Goal: Task Accomplishment & Management: Use online tool/utility

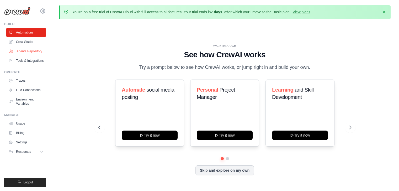
click at [29, 51] on link "Agents Repository" at bounding box center [27, 51] width 40 height 8
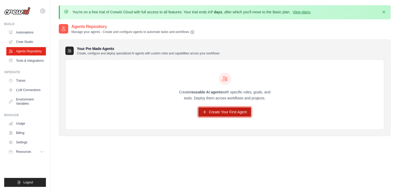
click at [223, 110] on link "Create Your First Agent" at bounding box center [224, 111] width 53 height 9
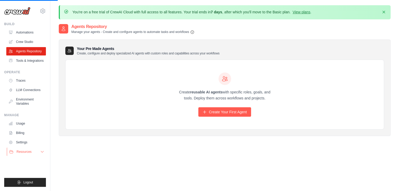
click at [37, 151] on button "Resources" at bounding box center [27, 152] width 40 height 8
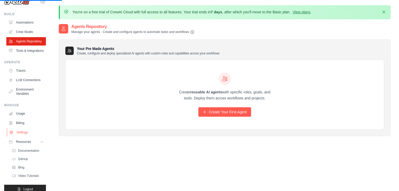
scroll to position [29, 0]
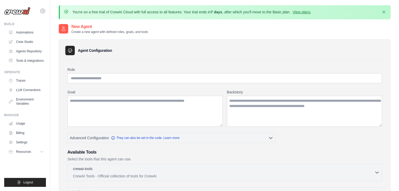
click at [122, 58] on div "Agent Configuration Role Goal [GEOGRAPHIC_DATA] Advanced Configuration" at bounding box center [225, 194] width 332 height 310
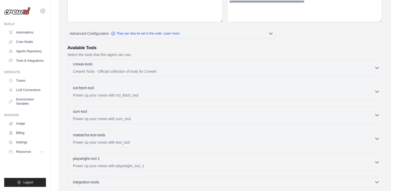
scroll to position [105, 0]
click at [178, 90] on div "icd-fetch-tool 0 selected" at bounding box center [223, 88] width 301 height 6
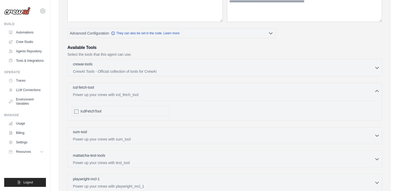
click at [178, 90] on div "icd-fetch-tool 0 selected" at bounding box center [223, 88] width 301 height 6
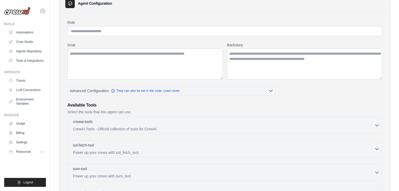
scroll to position [39, 0]
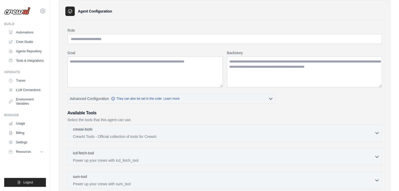
click at [112, 134] on p "CrewAI Tools - Official collection of tools for CrewAI" at bounding box center [223, 136] width 301 height 5
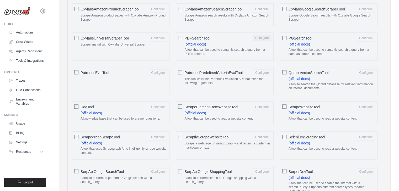
scroll to position [590, 0]
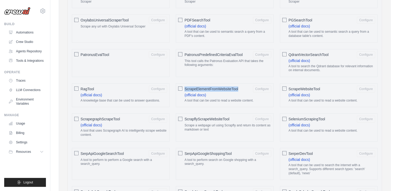
drag, startPoint x: 238, startPoint y: 85, endPoint x: 185, endPoint y: 84, distance: 53.5
click at [185, 86] on div "ScrapeElementFromWebsiteTool Configure" at bounding box center [227, 89] width 86 height 7
click at [221, 76] on div "AIMindTool Configure (official docs) A wrapper around AI-Minds . Useful for whe…" at bounding box center [225, 23] width 310 height 831
drag, startPoint x: 208, startPoint y: 113, endPoint x: 239, endPoint y: 118, distance: 31.8
click at [239, 116] on div "ScrapflyScrapeWebsiteTool Configure" at bounding box center [227, 119] width 86 height 7
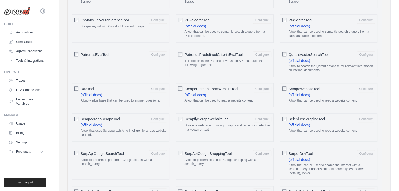
click at [234, 125] on p "Scrape a webpage url using Scrapfly and return its content as markdown or text" at bounding box center [227, 128] width 86 height 8
click at [234, 131] on div "ScrapflyScrapeWebsiteTool Configure Scrape a webpage url using Scrapfly and ret…" at bounding box center [224, 127] width 97 height 28
click at [183, 113] on div "ScrapflyScrapeWebsiteTool Configure Scrape a webpage url using Scrapfly and ret…" at bounding box center [224, 127] width 97 height 28
click at [159, 85] on button "Configure" at bounding box center [158, 88] width 18 height 7
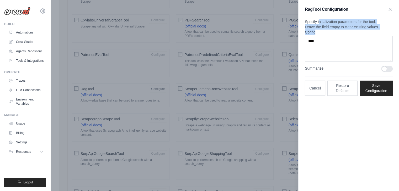
drag, startPoint x: 305, startPoint y: 27, endPoint x: 368, endPoint y: 45, distance: 65.4
click at [368, 45] on div "RagTool Configuration Specify initialization parameters for the tool. Leave the…" at bounding box center [348, 51] width 100 height 102
click at [390, 8] on icon "button" at bounding box center [389, 9] width 5 height 5
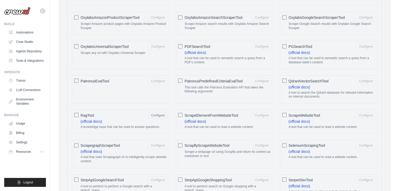
scroll to position [563, 0]
click at [366, 78] on button "Configure" at bounding box center [365, 80] width 18 height 7
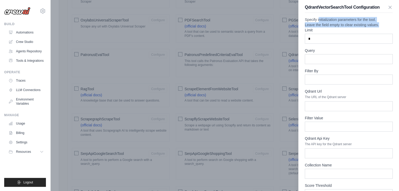
scroll to position [0, 0]
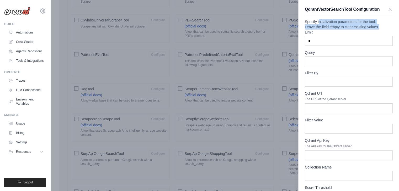
click at [343, 30] on p "Specify initialization parameters for the tool. Leave the field empty to clear …" at bounding box center [349, 24] width 88 height 10
drag, startPoint x: 306, startPoint y: 25, endPoint x: 337, endPoint y: 34, distance: 31.5
click at [330, 30] on p "Specify initialization parameters for the tool. Leave the field empty to clear …" at bounding box center [349, 24] width 88 height 10
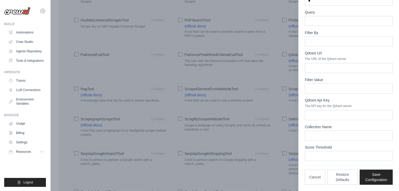
scroll to position [50, 0]
click at [332, 138] on input "Collection Name" at bounding box center [349, 136] width 88 height 10
click at [332, 155] on input "****" at bounding box center [349, 156] width 88 height 10
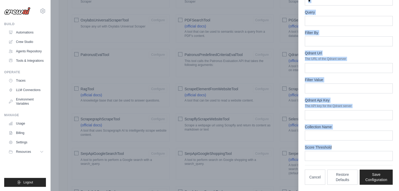
drag, startPoint x: 332, startPoint y: 147, endPoint x: 296, endPoint y: 145, distance: 36.5
click at [297, 145] on div "Role Goal [GEOGRAPHIC_DATA] Advanced Configuration They can also be set in the …" at bounding box center [224, 36] width 318 height 1133
click at [340, 147] on label "Score Threshold" at bounding box center [349, 147] width 88 height 5
click at [340, 151] on input "****" at bounding box center [349, 156] width 88 height 10
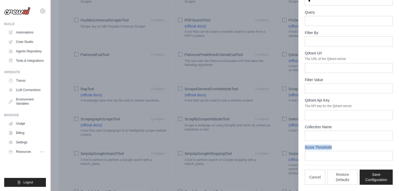
drag, startPoint x: 333, startPoint y: 148, endPoint x: 319, endPoint y: 159, distance: 18.2
click at [319, 159] on div "Score Threshold ****" at bounding box center [349, 153] width 88 height 16
drag, startPoint x: 320, startPoint y: 158, endPoint x: 302, endPoint y: 145, distance: 21.7
click at [302, 145] on div "QdrantVectorSearchTool Configuration Specify initialization parameters for the …" at bounding box center [348, 76] width 100 height 232
click at [323, 144] on form "Limit * Query Filter By Qdrant Url The URL of the Qdrant server Filter Value Qd…" at bounding box center [349, 75] width 88 height 172
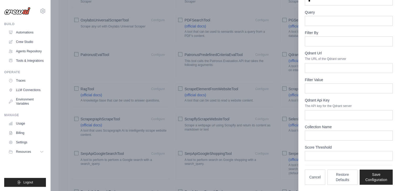
click at [279, 95] on div at bounding box center [199, 95] width 399 height 191
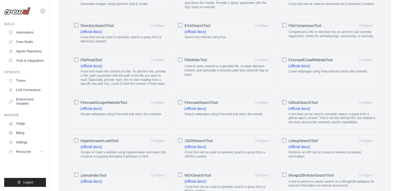
scroll to position [328, 0]
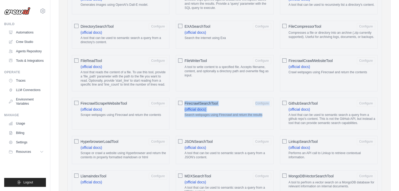
drag, startPoint x: 185, startPoint y: 100, endPoint x: 262, endPoint y: 115, distance: 78.4
click at [262, 115] on label "FirecrawlSearchTool Configure (official docs) Search webpages using Firecrawl a…" at bounding box center [227, 109] width 86 height 19
click at [265, 114] on p "Search webpages using Firecrawl and return the results" at bounding box center [227, 115] width 86 height 4
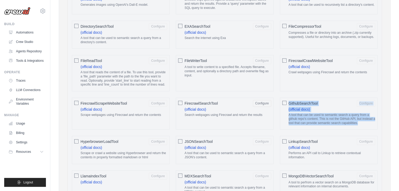
drag, startPoint x: 289, startPoint y: 100, endPoint x: 361, endPoint y: 123, distance: 74.9
click at [361, 123] on label "GithubSearchTool Configure (official docs) A tool that can be used to semantic …" at bounding box center [331, 114] width 86 height 28
click at [361, 123] on p "A tool that can be used to semantic search a query from a github repo's content…" at bounding box center [331, 119] width 86 height 12
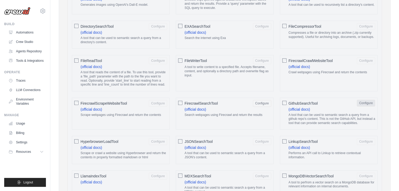
click at [363, 100] on button "Configure" at bounding box center [365, 103] width 18 height 7
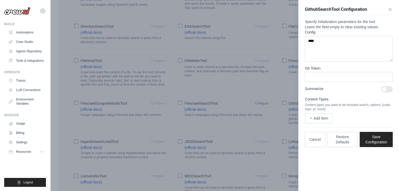
scroll to position [0, 0]
drag, startPoint x: 311, startPoint y: 36, endPoint x: 332, endPoint y: 36, distance: 21.8
click at [332, 30] on p "Specify initialization parameters for the tool. Leave the field empty to clear …" at bounding box center [349, 24] width 88 height 10
drag, startPoint x: 307, startPoint y: 81, endPoint x: 332, endPoint y: 82, distance: 24.9
click at [332, 82] on div "Gh Token" at bounding box center [349, 74] width 88 height 16
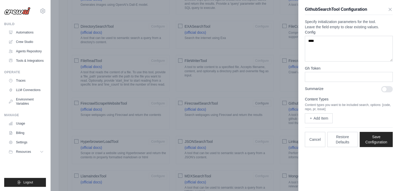
click at [334, 106] on form "Config **** Gh Token Summarize Content Types Content types you want to be inclu…" at bounding box center [349, 77] width 88 height 94
click at [232, 91] on div at bounding box center [199, 95] width 399 height 191
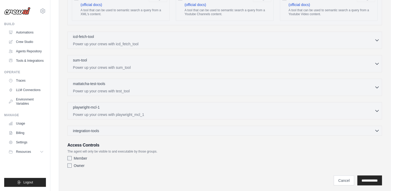
scroll to position [1007, 0]
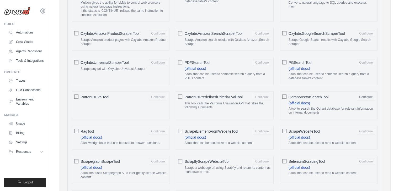
scroll to position [535, 0]
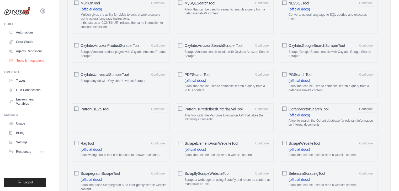
click at [31, 59] on link "Tools & Integrations" at bounding box center [27, 61] width 40 height 8
click at [28, 59] on link "Tools & Integrations" at bounding box center [27, 61] width 40 height 8
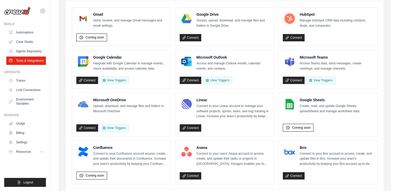
scroll to position [17, 0]
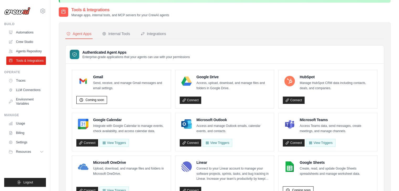
click at [334, 127] on p "Access Teams data, send messages, create meetings, and manage channels." at bounding box center [335, 129] width 73 height 10
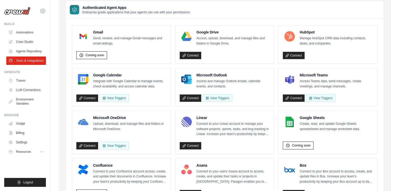
scroll to position [200, 0]
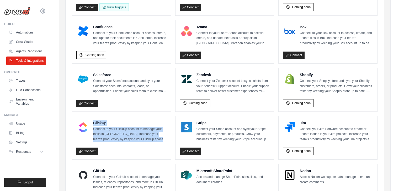
drag, startPoint x: 93, startPoint y: 121, endPoint x: 172, endPoint y: 138, distance: 81.1
click at [172, 138] on ul "Gmail Send, receive, and manage Gmail messages and email settings. Coming soon …" at bounding box center [224, 92] width 305 height 411
click at [153, 139] on p "Connect to your ClickUp account to manage your tasks in [GEOGRAPHIC_DATA]. Incr…" at bounding box center [129, 134] width 73 height 15
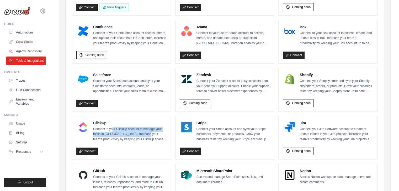
drag, startPoint x: 112, startPoint y: 128, endPoint x: 154, endPoint y: 134, distance: 41.8
click at [149, 133] on p "Connect to your ClickUp account to manage your tasks in [GEOGRAPHIC_DATA]. Incr…" at bounding box center [129, 134] width 73 height 15
click at [155, 134] on p "Connect to your ClickUp account to manage your tasks in [GEOGRAPHIC_DATA]. Incr…" at bounding box center [129, 134] width 73 height 15
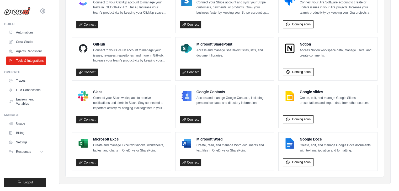
scroll to position [331, 0]
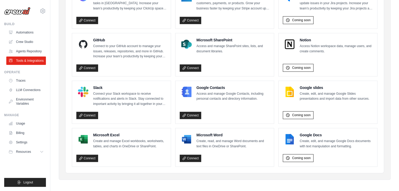
drag, startPoint x: 101, startPoint y: 94, endPoint x: 168, endPoint y: 108, distance: 68.3
click at [168, 108] on div "Slack Connect your Slack workspace to receive notifications and alerts in Slack…" at bounding box center [121, 102] width 99 height 43
click at [160, 110] on div "Connect" at bounding box center [121, 115] width 90 height 10
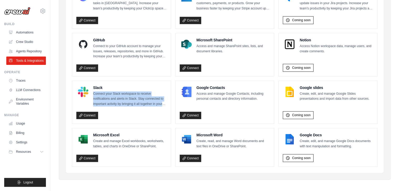
drag, startPoint x: 165, startPoint y: 103, endPoint x: 93, endPoint y: 92, distance: 72.9
click at [93, 92] on p "Connect your Slack workspace to receive notifications and alerts in Slack. Stay…" at bounding box center [129, 98] width 73 height 15
click at [113, 102] on p "Connect your Slack workspace to receive notifications and alerts in Slack. Stay…" at bounding box center [129, 98] width 73 height 15
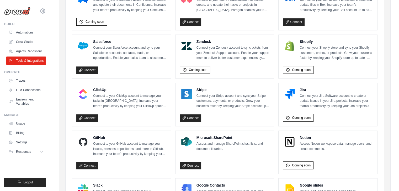
scroll to position [253, 0]
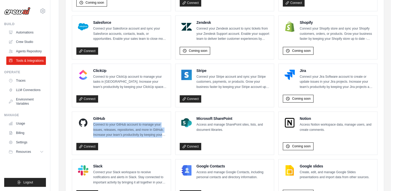
drag, startPoint x: 106, startPoint y: 124, endPoint x: 161, endPoint y: 135, distance: 55.7
click at [169, 134] on div "GitHub Connect to your GitHub account to manage your issues, releases, reposito…" at bounding box center [121, 133] width 99 height 43
click at [147, 135] on p "Connect to your GitHub account to manage your issues, releases, repositories, a…" at bounding box center [129, 129] width 73 height 15
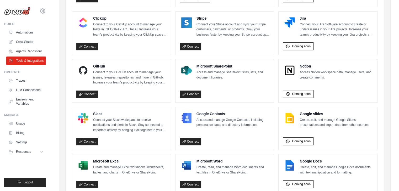
scroll to position [305, 0]
